Goal: Task Accomplishment & Management: Manage account settings

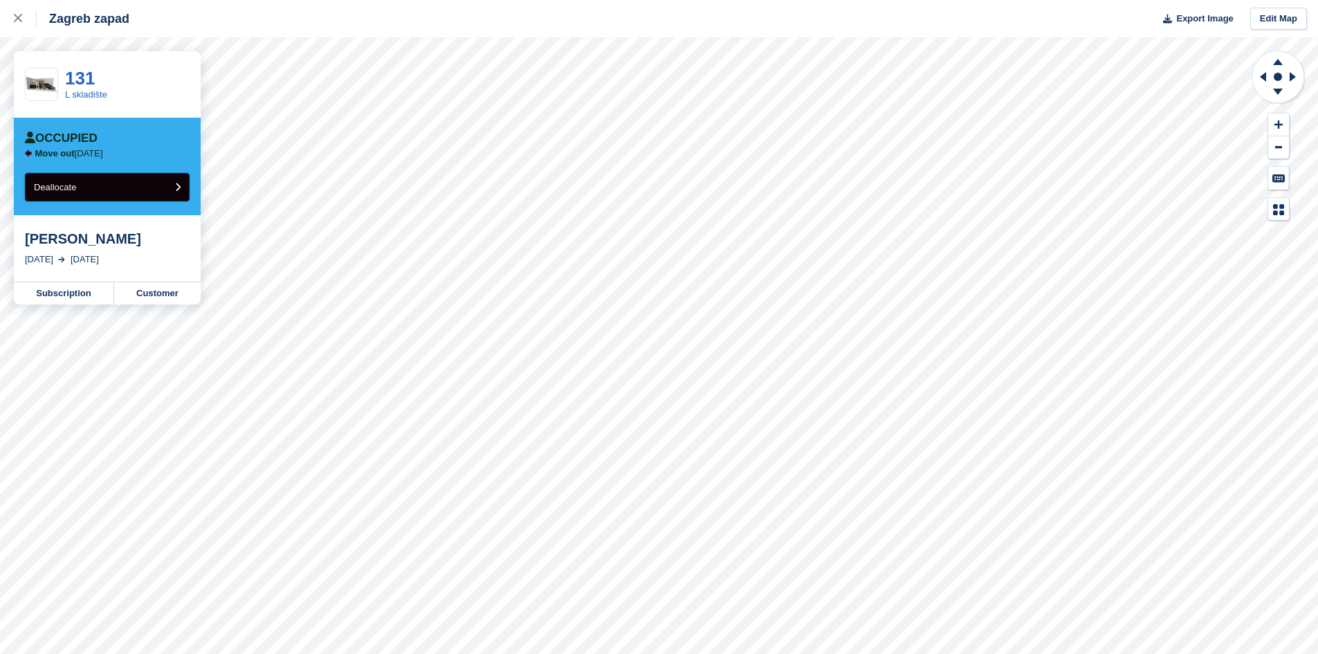
click at [88, 184] on button "Deallocate" at bounding box center [107, 187] width 165 height 28
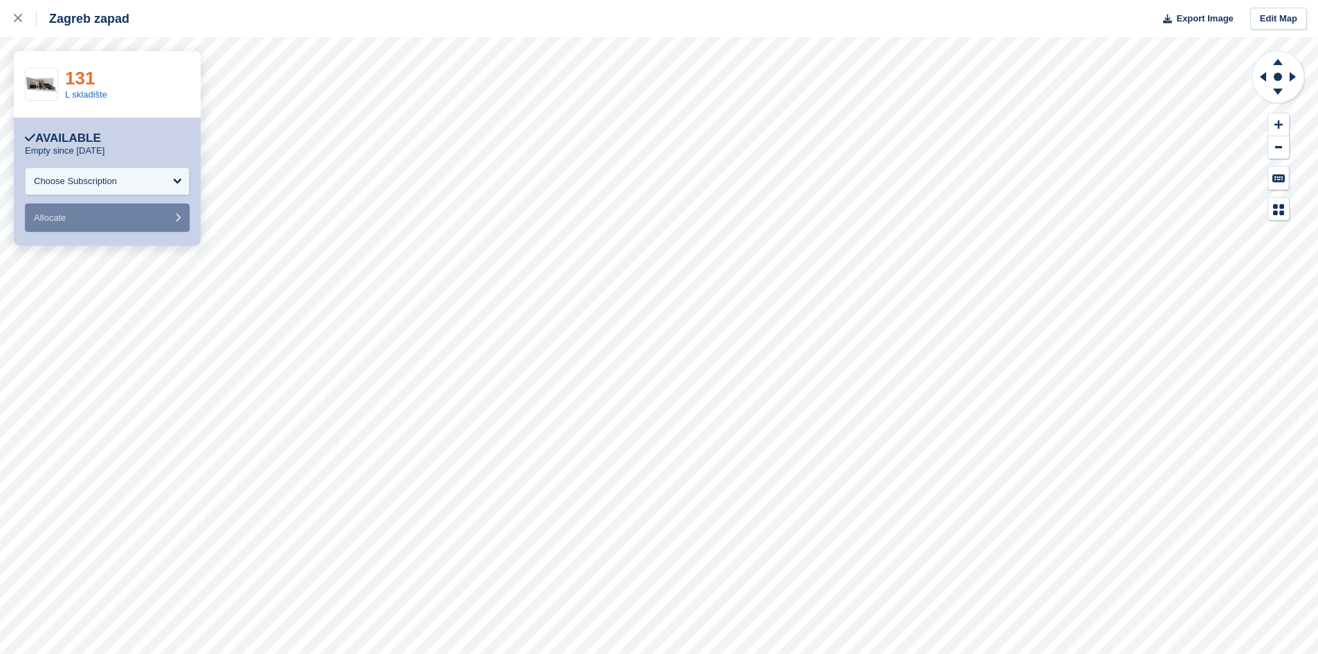
click at [80, 74] on link "131" at bounding box center [80, 78] width 30 height 21
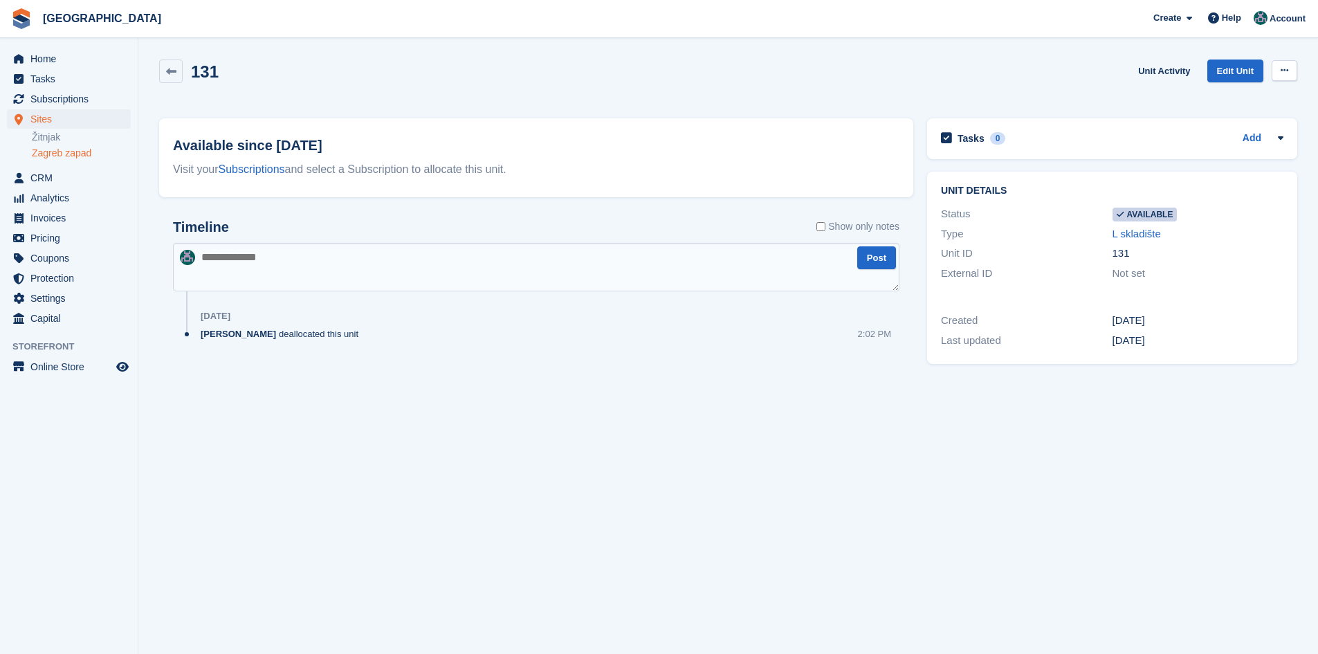
click at [1277, 72] on button at bounding box center [1285, 70] width 26 height 21
click at [1237, 98] on p "Make unavailable" at bounding box center [1231, 98] width 120 height 18
click at [65, 153] on link "Zagreb zapad" at bounding box center [81, 153] width 99 height 13
